Goal: Task Accomplishment & Management: Complete application form

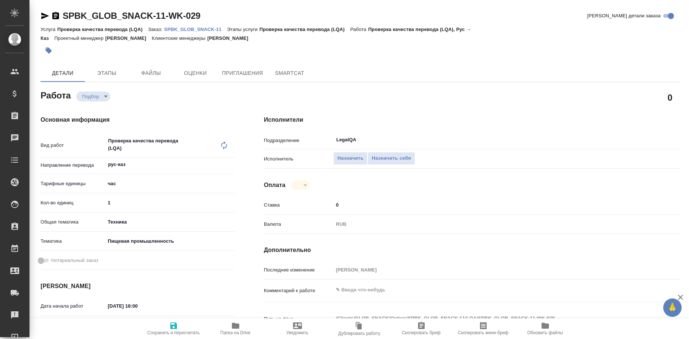
type textarea "x"
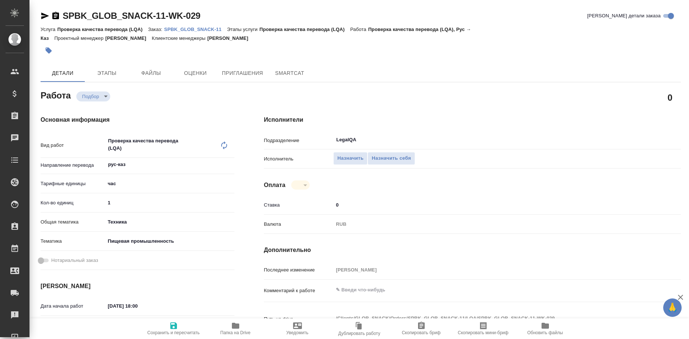
type textarea "x"
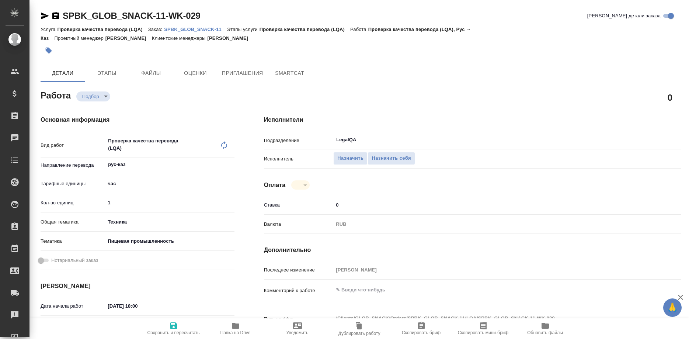
type textarea "x"
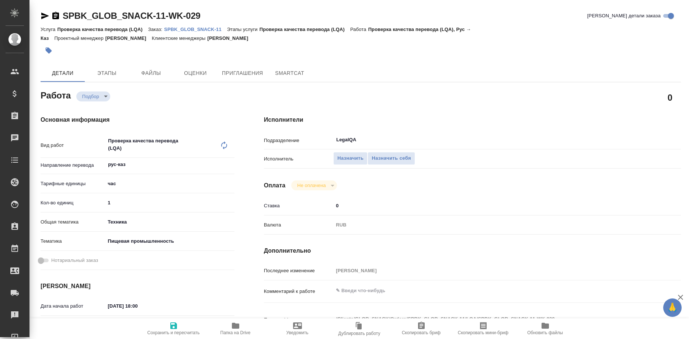
type textarea "x"
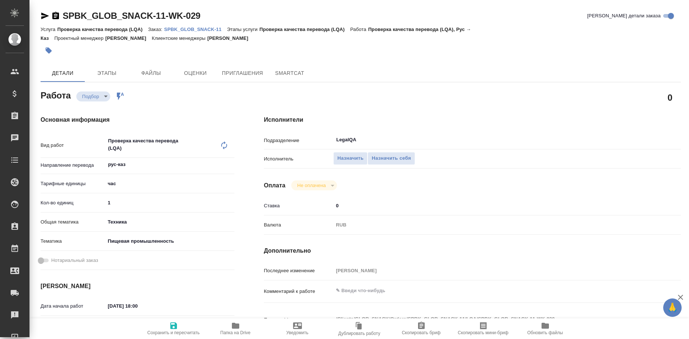
type textarea "x"
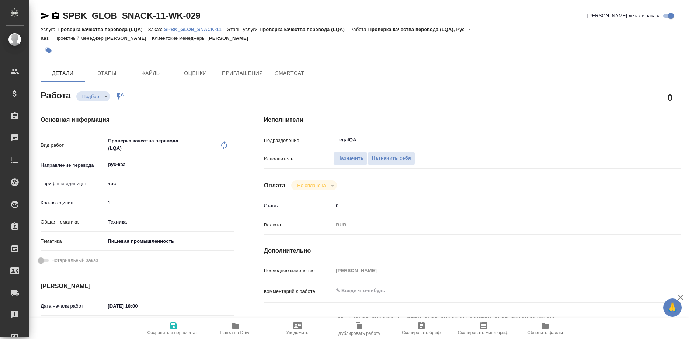
type textarea "x"
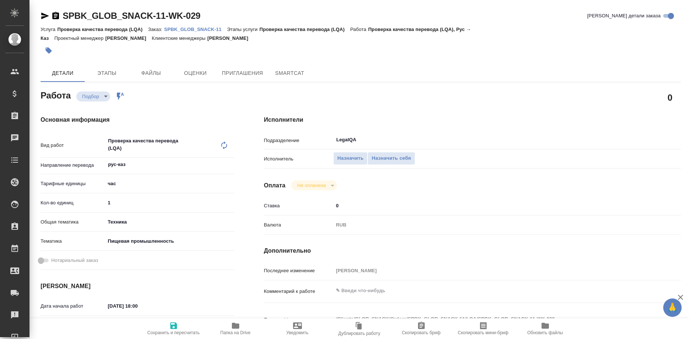
type textarea "x"
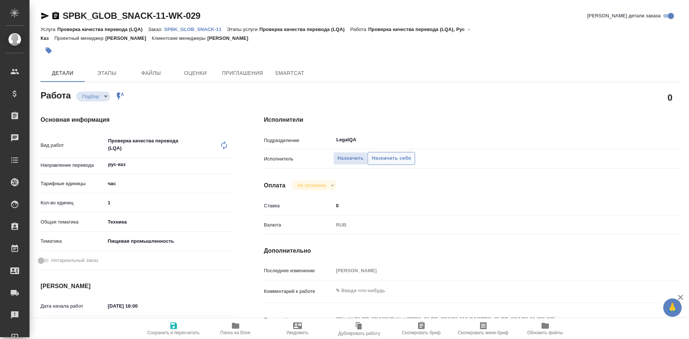
click at [381, 154] on span "Назначить себя" at bounding box center [390, 158] width 39 height 8
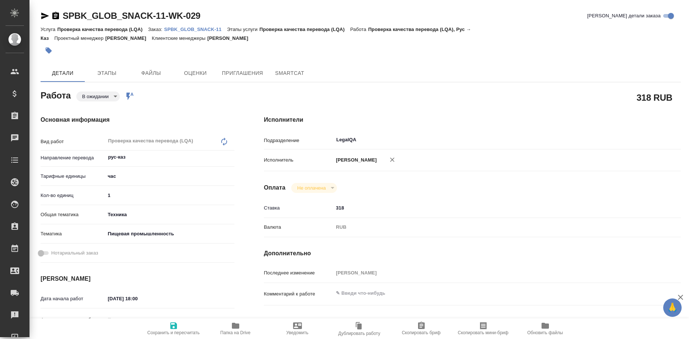
type textarea "x"
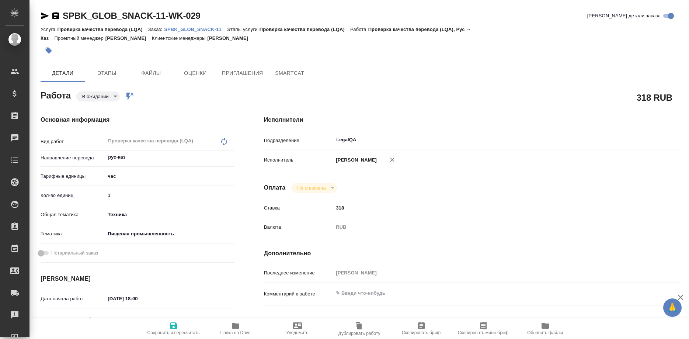
type textarea "x"
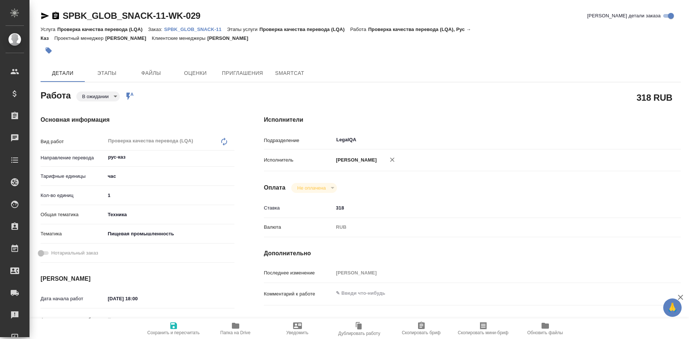
type textarea "x"
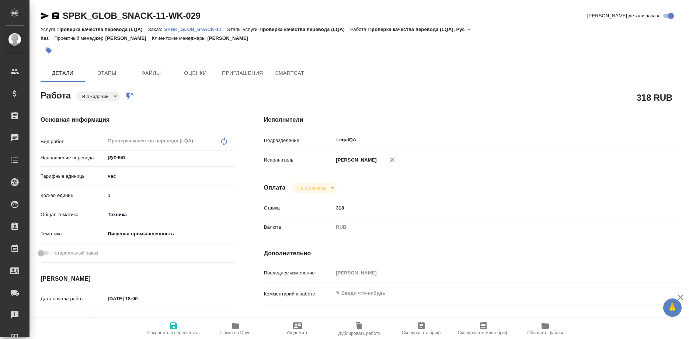
type textarea "x"
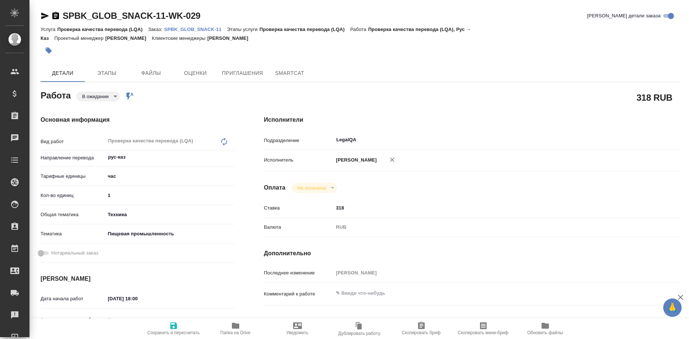
type textarea "x"
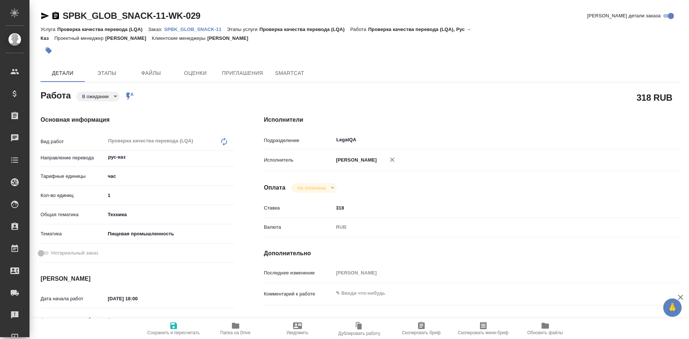
type textarea "x"
